Goal: Information Seeking & Learning: Understand process/instructions

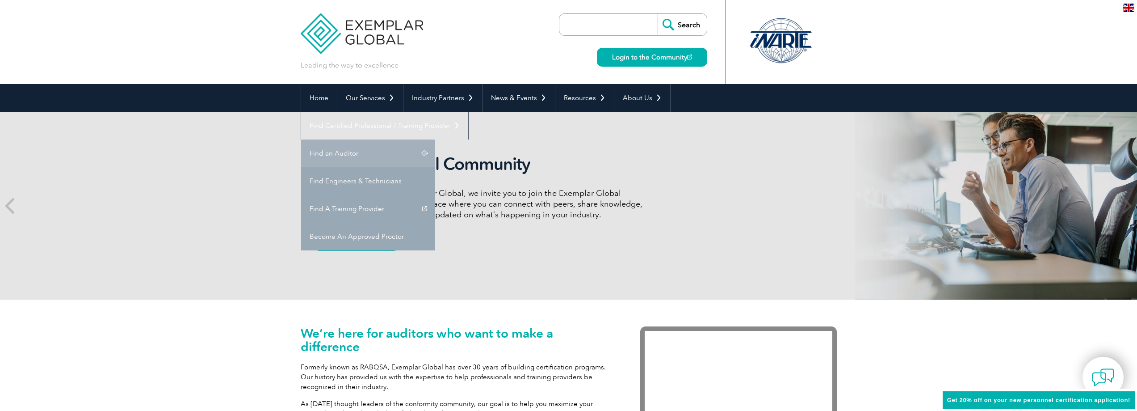
click at [435, 139] on link "Find an Auditor" at bounding box center [368, 153] width 134 height 28
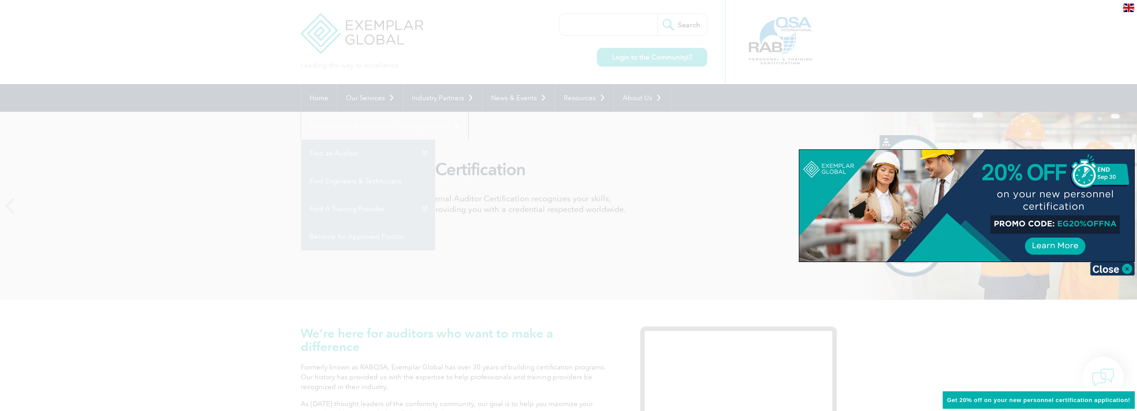
click at [564, 46] on div at bounding box center [568, 205] width 1137 height 411
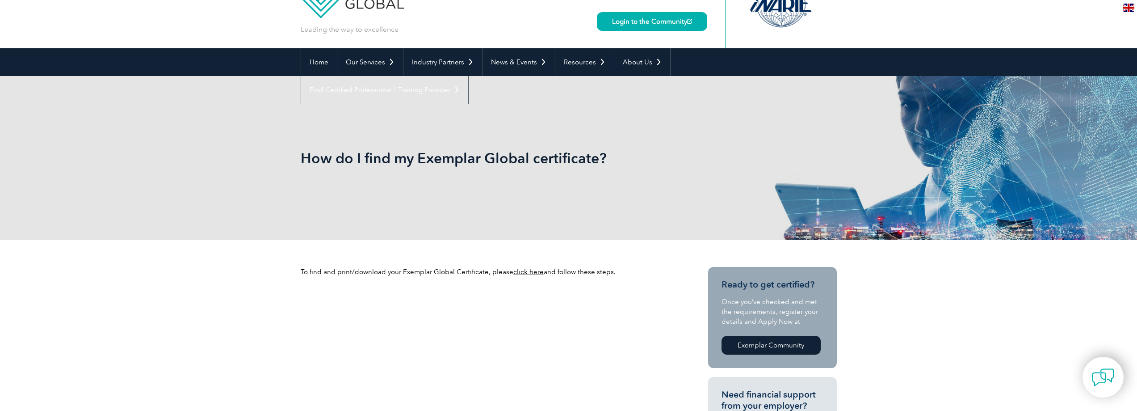
scroll to position [134, 0]
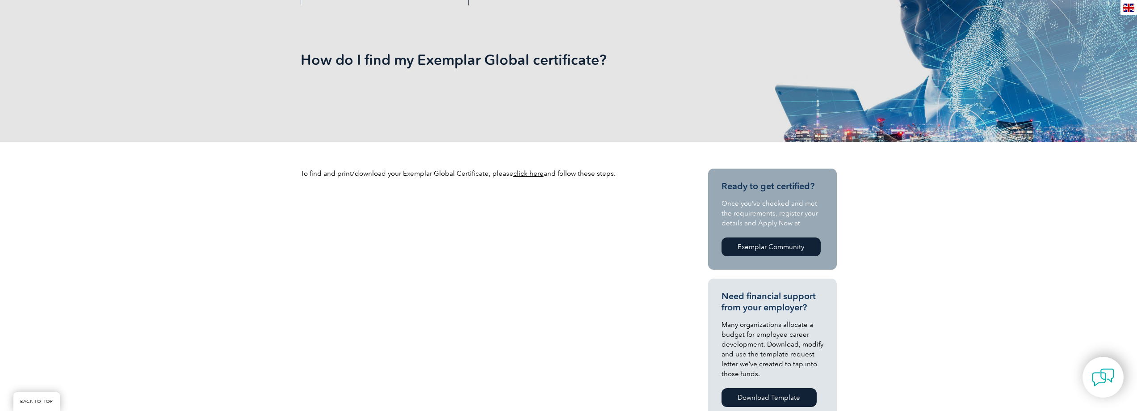
click at [533, 175] on link "click here" at bounding box center [528, 173] width 30 height 8
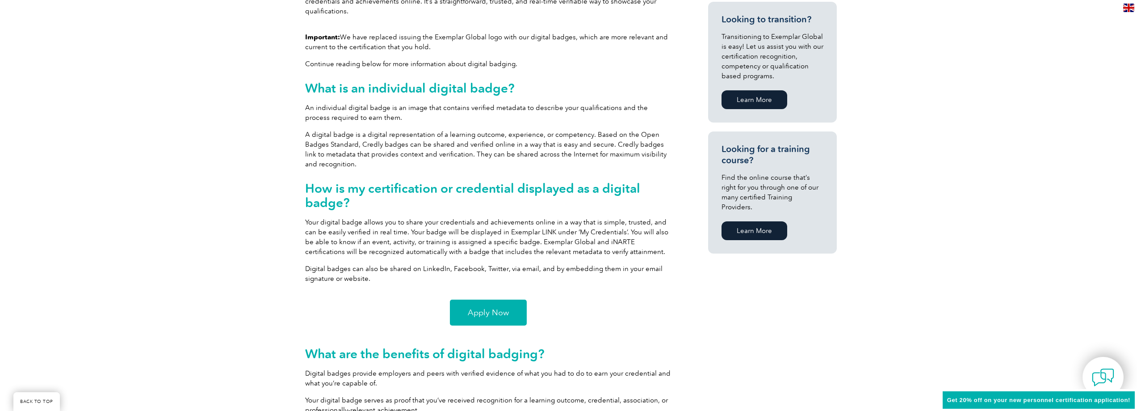
scroll to position [581, 0]
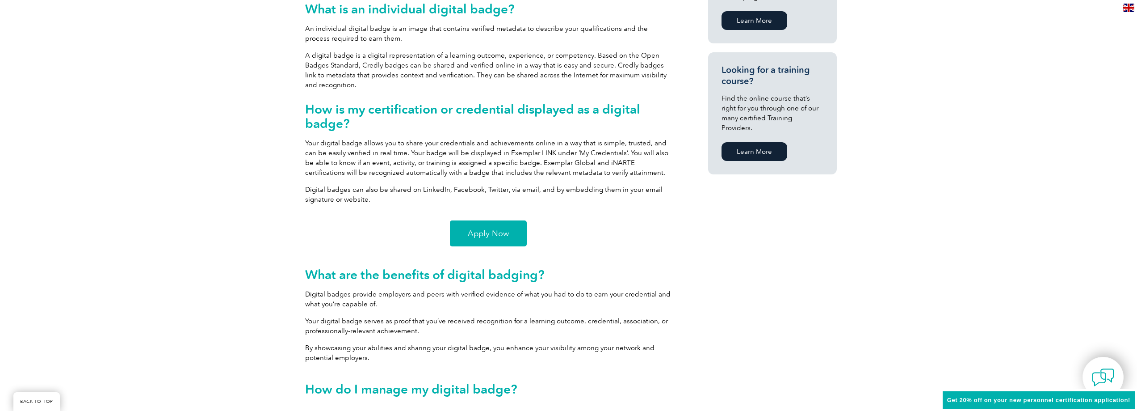
click at [488, 229] on span "Apply Now" at bounding box center [488, 233] width 41 height 8
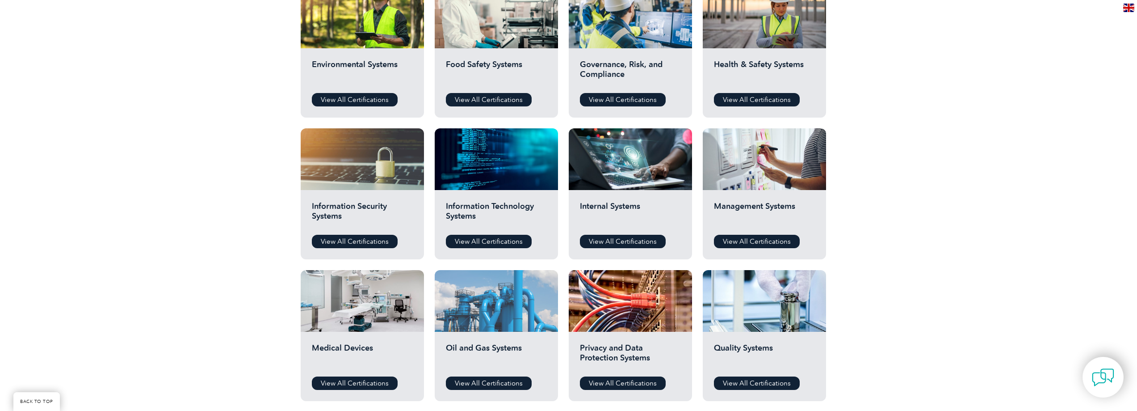
scroll to position [358, 0]
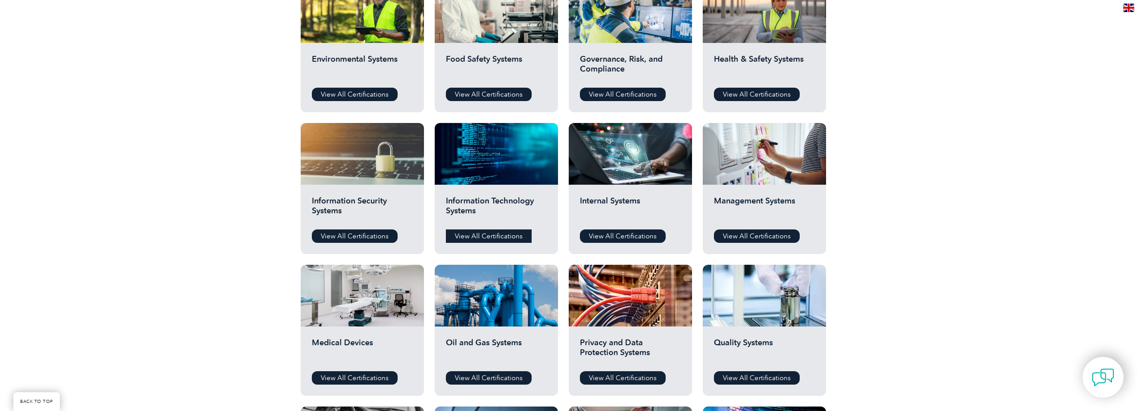
click at [487, 237] on link "View All Certifications" at bounding box center [489, 235] width 86 height 13
click at [346, 228] on div "Information Security Systems View All Certifications" at bounding box center [362, 219] width 123 height 69
click at [345, 234] on link "View All Certifications" at bounding box center [355, 235] width 86 height 13
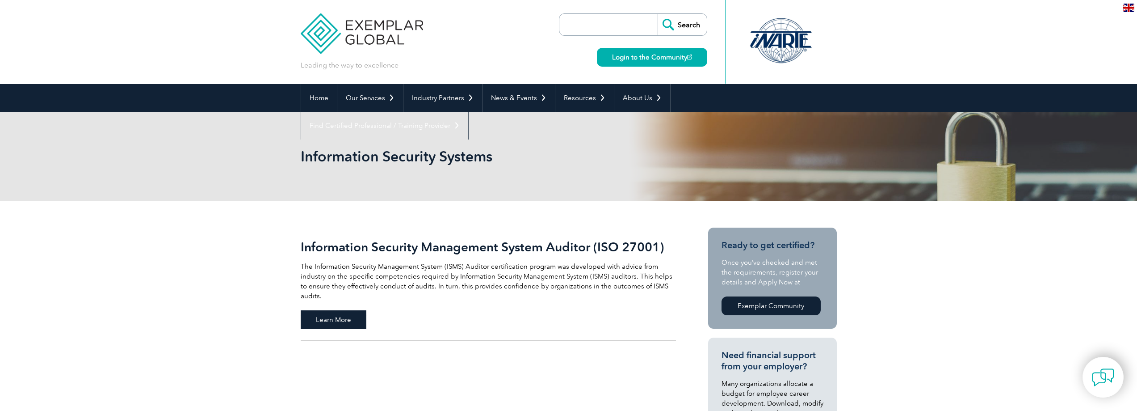
click at [348, 310] on span "Learn More" at bounding box center [334, 319] width 66 height 19
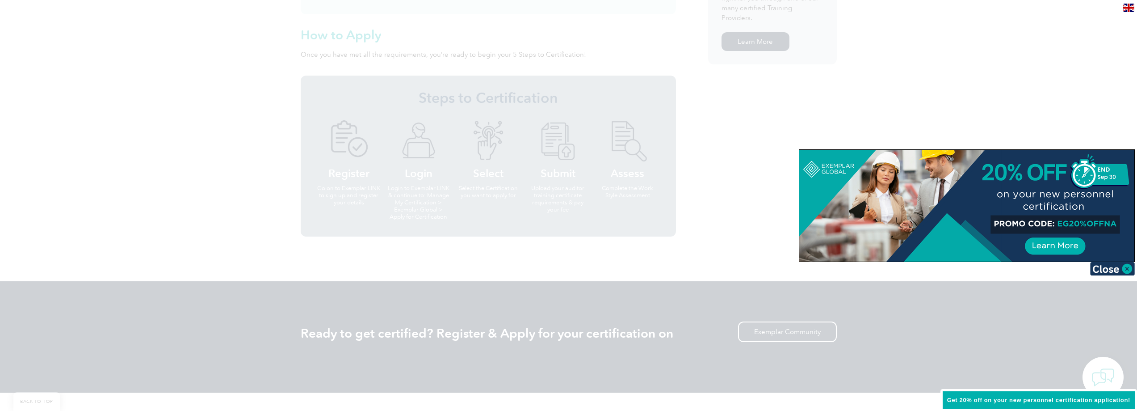
scroll to position [760, 0]
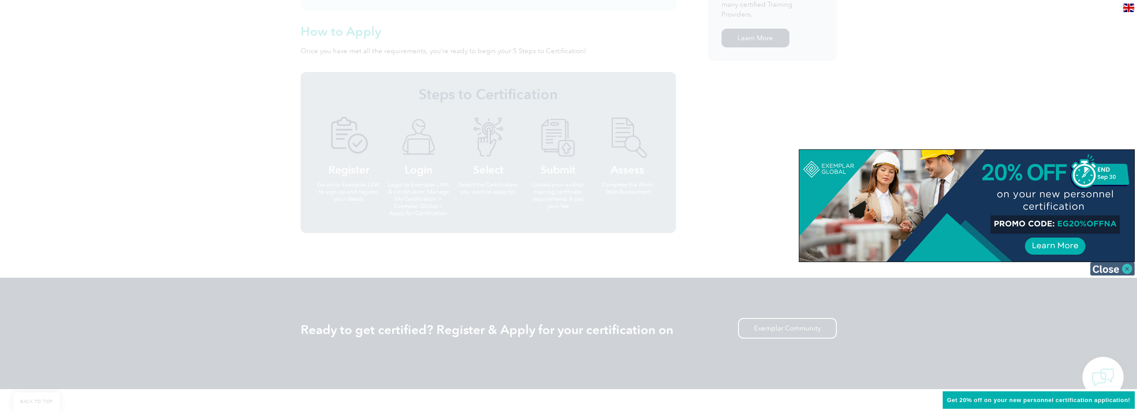
click at [1119, 274] on img at bounding box center [1112, 268] width 45 height 13
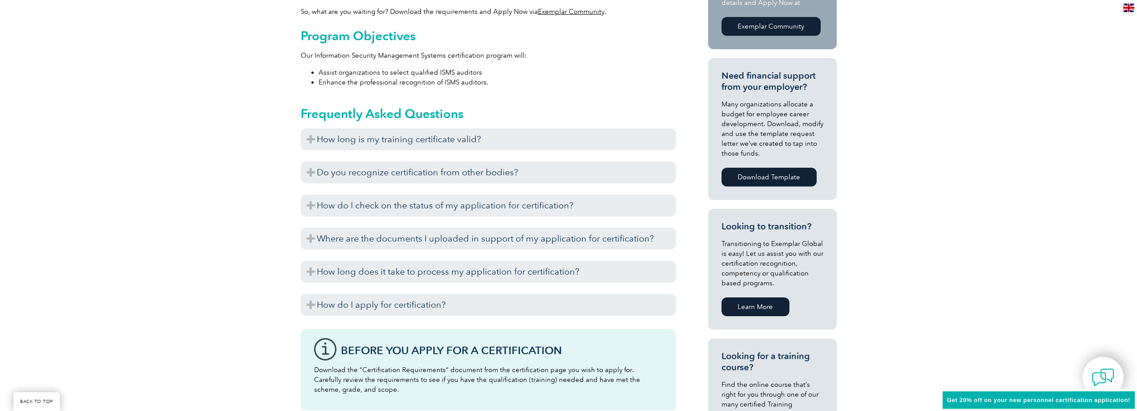
scroll to position [313, 0]
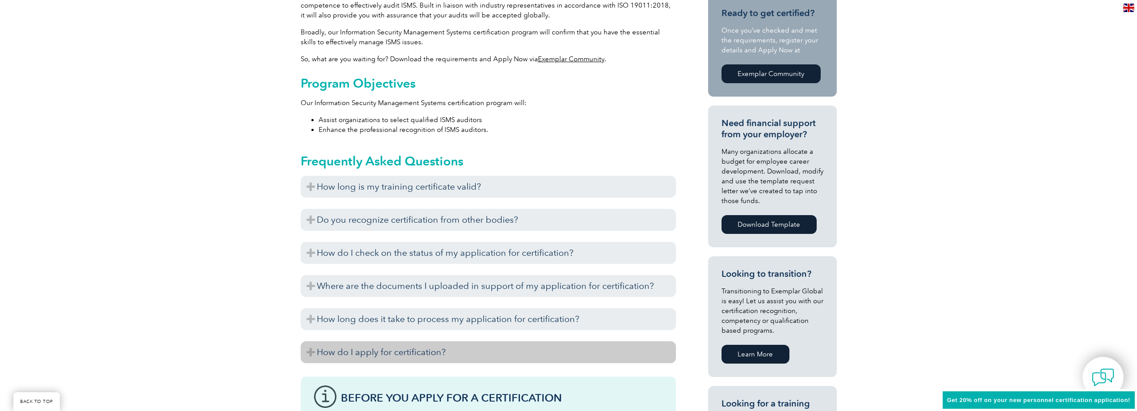
click at [375, 347] on h3 "How do I apply for certification?" at bounding box center [488, 352] width 375 height 22
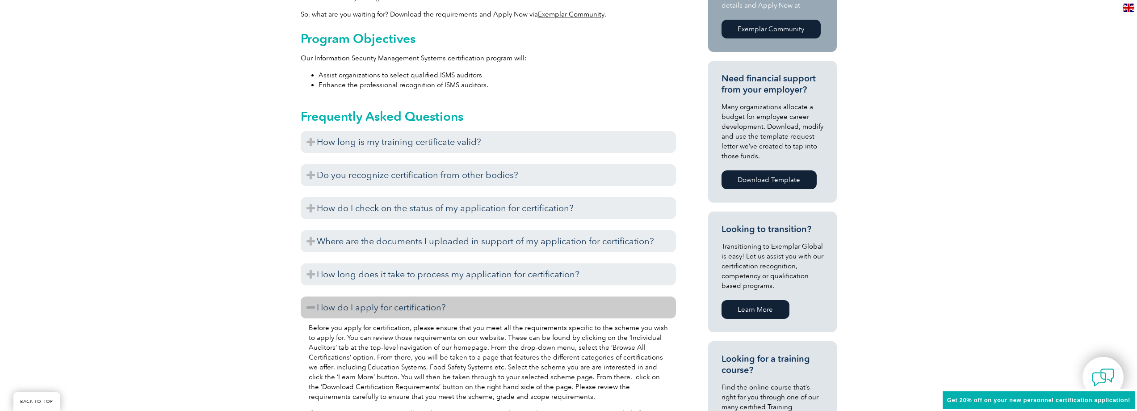
scroll to position [0, 0]
